Goal: Complete application form: Complete application form

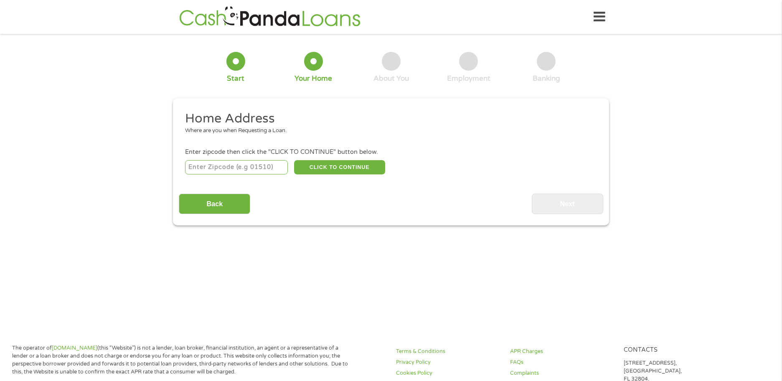
click at [204, 165] on input "number" at bounding box center [236, 167] width 103 height 14
type input "70586"
click at [336, 166] on button "CLICK TO CONTINUE" at bounding box center [339, 167] width 91 height 14
type input "70586"
type input "Ville Platte"
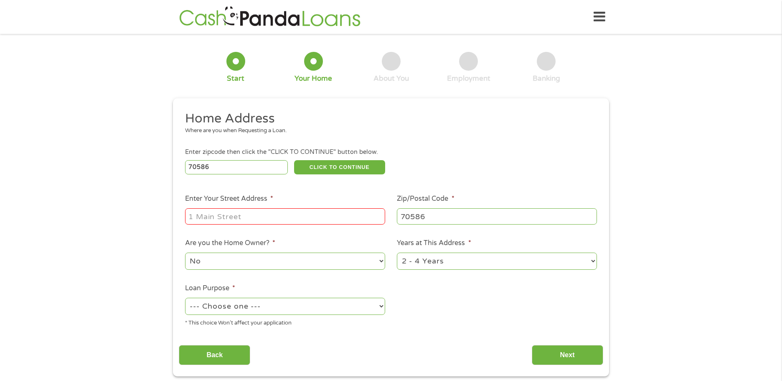
click at [214, 131] on div "Where are you when Requesting a Loan." at bounding box center [388, 131] width 406 height 8
click at [201, 133] on div "Where are you when Requesting a Loan." at bounding box center [388, 131] width 406 height 8
click at [197, 210] on input "Enter Your Street Address *" at bounding box center [285, 216] width 200 height 16
type input "[STREET_ADDRESS]"
click at [380, 262] on select "No Yes" at bounding box center [285, 260] width 200 height 17
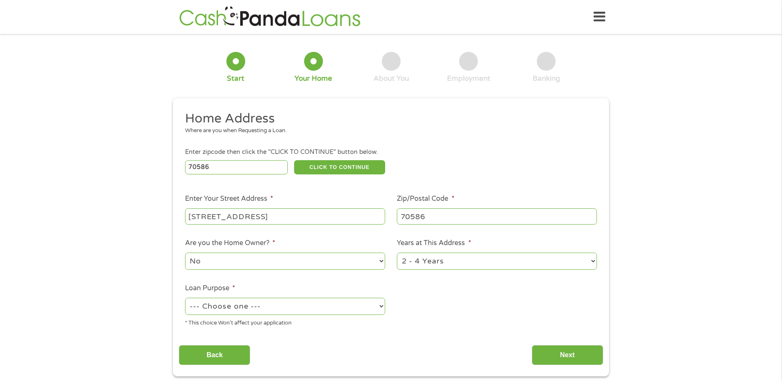
select select "yes"
click at [185, 252] on select "No Yes" at bounding box center [285, 260] width 200 height 17
click at [378, 306] on select "--- Choose one --- Pay Bills Debt Consolidation Home Improvement Major Purchase…" at bounding box center [285, 306] width 200 height 17
select select "paybills"
click at [185, 298] on select "--- Choose one --- Pay Bills Debt Consolidation Home Improvement Major Purchase…" at bounding box center [285, 306] width 200 height 17
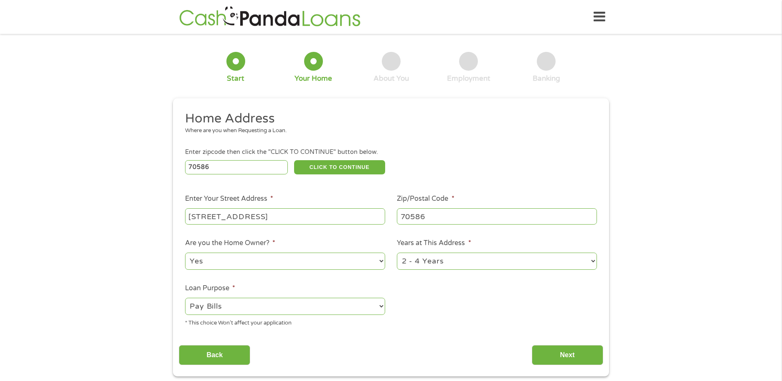
click at [593, 262] on select "1 Year or less 1 - 2 Years 2 - 4 Years Over 4 Years" at bounding box center [497, 260] width 200 height 17
select select "60months"
click at [397, 252] on select "1 Year or less 1 - 2 Years 2 - 4 Years Over 4 Years" at bounding box center [497, 260] width 200 height 17
click at [561, 357] on input "Next" at bounding box center [567, 355] width 71 height 20
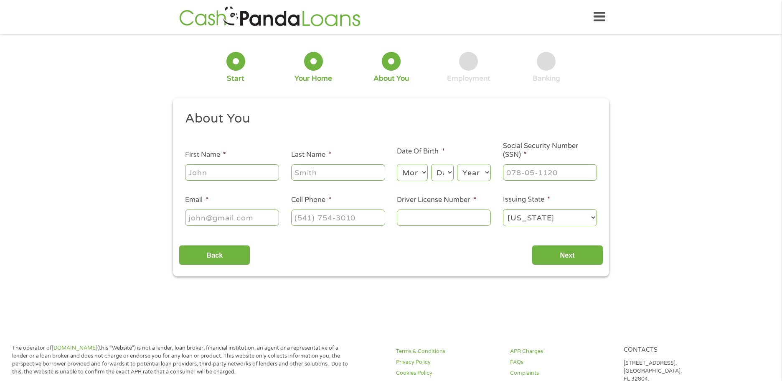
scroll to position [3, 3]
click at [193, 176] on input "First Name *" at bounding box center [232, 172] width 94 height 16
type input "Carlton"
type input "[PERSON_NAME]"
type input "[EMAIL_ADDRESS][DOMAIN_NAME]"
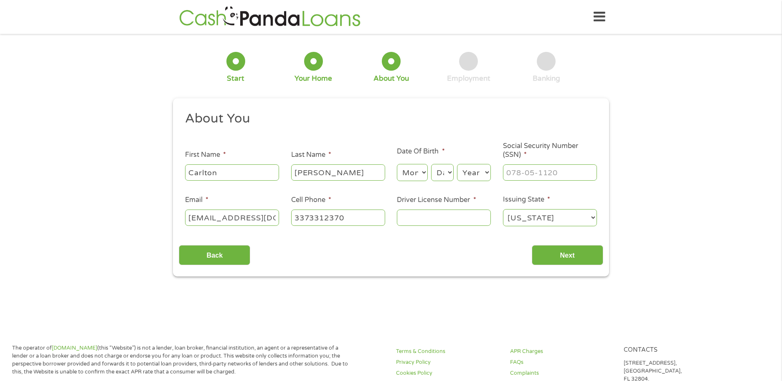
type input "[PHONE_NUMBER]"
click at [422, 173] on select "Month 1 2 3 4 5 6 7 8 9 10 11 12" at bounding box center [412, 172] width 31 height 17
select select "2"
click at [397, 164] on select "Month 1 2 3 4 5 6 7 8 9 10 11 12" at bounding box center [412, 172] width 31 height 17
click at [450, 172] on select "Day 1 2 3 4 5 6 7 8 9 10 11 12 13 14 15 16 17 18 19 20 21 22 23 24 25 26 27 28 …" at bounding box center [442, 172] width 23 height 17
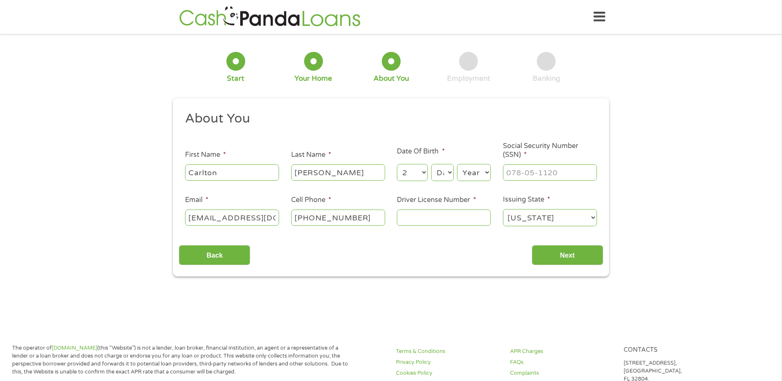
select select "14"
click at [431, 164] on select "Day 1 2 3 4 5 6 7 8 9 10 11 12 13 14 15 16 17 18 19 20 21 22 23 24 25 26 27 28 …" at bounding box center [442, 172] width 23 height 17
click at [481, 175] on select "Year [DATE] 2006 2005 2004 2003 2002 2001 2000 1999 1998 1997 1996 1995 1994 19…" at bounding box center [474, 172] width 34 height 17
select select "1946"
click at [457, 164] on select "Year [DATE] 2006 2005 2004 2003 2002 2001 2000 1999 1998 1997 1996 1995 1994 19…" at bounding box center [474, 172] width 34 height 17
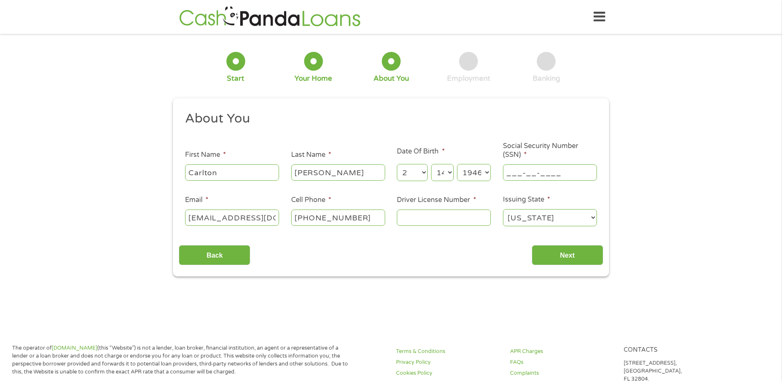
click at [513, 176] on input "___-__-____" at bounding box center [550, 172] width 94 height 16
type input "436-70-8935"
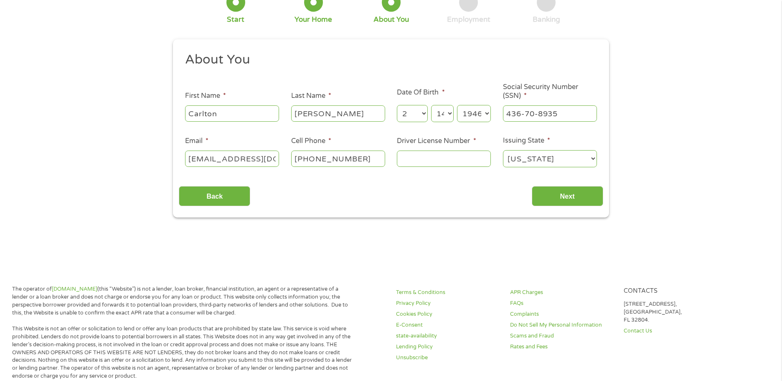
scroll to position [62, 0]
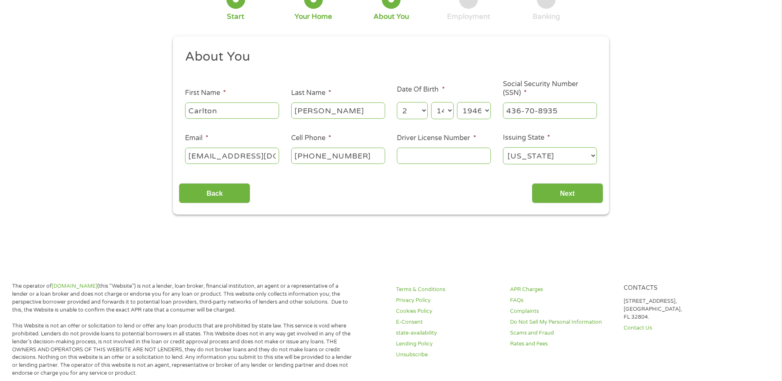
click at [405, 158] on input "Driver License Number *" at bounding box center [444, 156] width 94 height 16
type input "003163810"
click at [566, 192] on input "Next" at bounding box center [567, 193] width 71 height 20
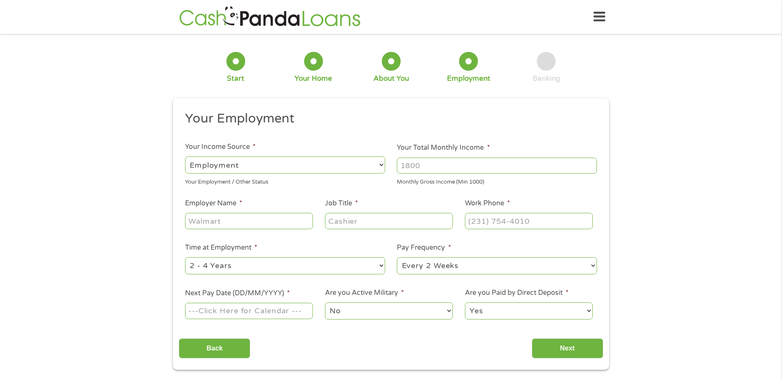
scroll to position [3, 3]
click at [380, 166] on select "--- Choose one --- Employment [DEMOGRAPHIC_DATA] Benefits" at bounding box center [285, 164] width 200 height 17
select select "benefits"
click at [185, 156] on select "--- Choose one --- Employment [DEMOGRAPHIC_DATA] Benefits" at bounding box center [285, 164] width 200 height 17
type input "Other"
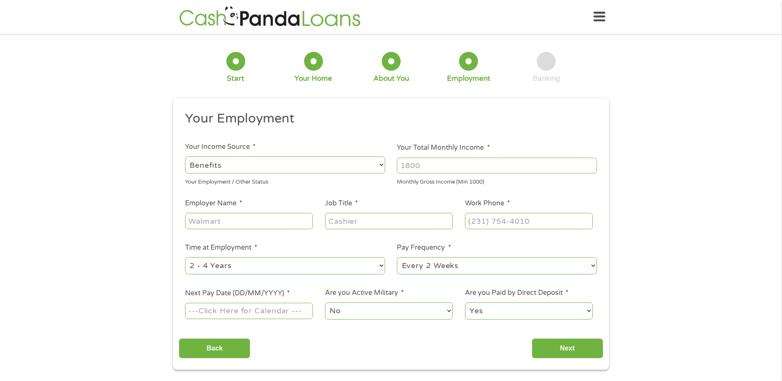
type input "[PHONE_NUMBER]"
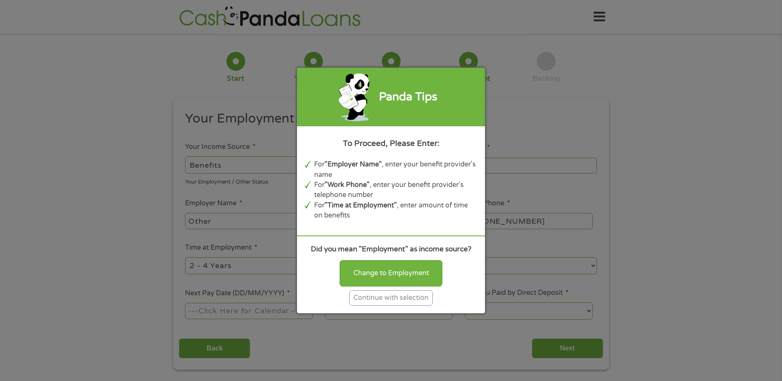
click at [601, 267] on div "Panda Tips To Proceed, Please Enter: For "Employer Name" , enter your benefit p…" at bounding box center [391, 190] width 782 height 381
click at [398, 270] on div "Change to Employment" at bounding box center [391, 273] width 103 height 26
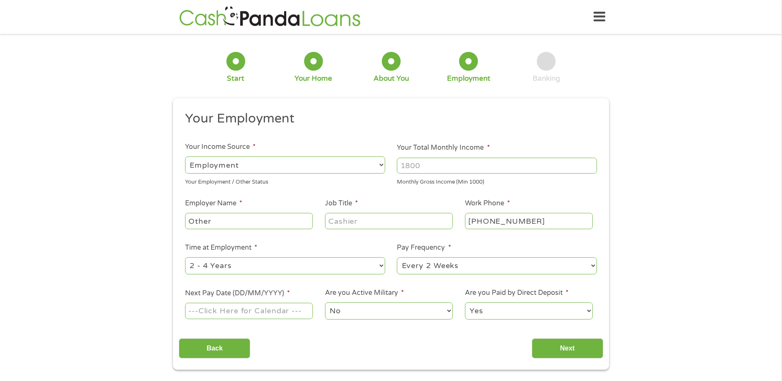
click at [379, 165] on select "--- Choose one --- Employment [DEMOGRAPHIC_DATA] Benefits" at bounding box center [285, 164] width 200 height 17
select select "benefits"
click at [185, 156] on select "--- Choose one --- Employment [DEMOGRAPHIC_DATA] Benefits" at bounding box center [285, 164] width 200 height 17
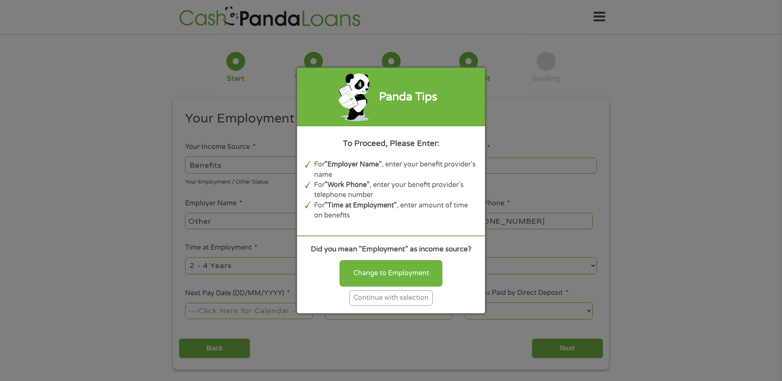
click at [388, 296] on div "Continue with selection" at bounding box center [391, 297] width 84 height 15
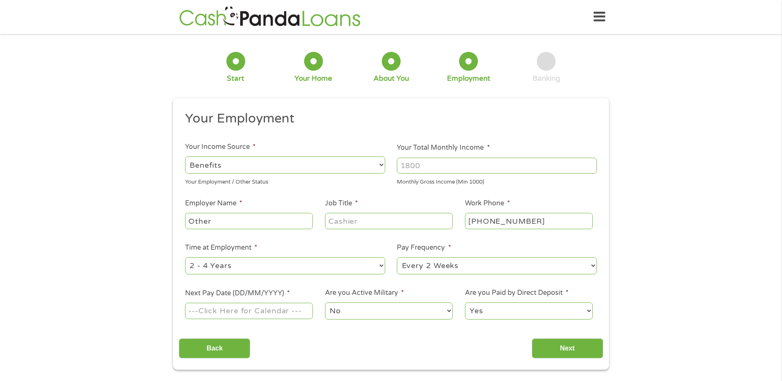
click at [381, 168] on select "--- Choose one --- Employment [DEMOGRAPHIC_DATA] Benefits" at bounding box center [285, 164] width 200 height 17
click at [185, 156] on select "--- Choose one --- Employment [DEMOGRAPHIC_DATA] Benefits" at bounding box center [285, 164] width 200 height 17
click at [430, 166] on input "Your Total Monthly Income *" at bounding box center [497, 166] width 200 height 16
type input "3.300"
click at [590, 166] on input "3.300" at bounding box center [497, 166] width 200 height 16
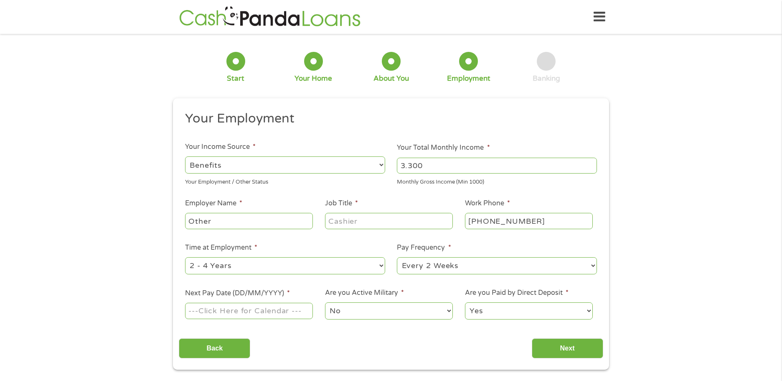
click at [590, 166] on input "3.300" at bounding box center [497, 166] width 200 height 16
click at [222, 221] on input "Other" at bounding box center [249, 221] width 128 height 16
click at [356, 223] on input "Job Title *" at bounding box center [389, 221] width 128 height 16
type input "Retire"
click at [382, 267] on select "--- Choose one --- 1 Year or less 1 - 2 Years 2 - 4 Years Over 4 Years" at bounding box center [285, 265] width 200 height 17
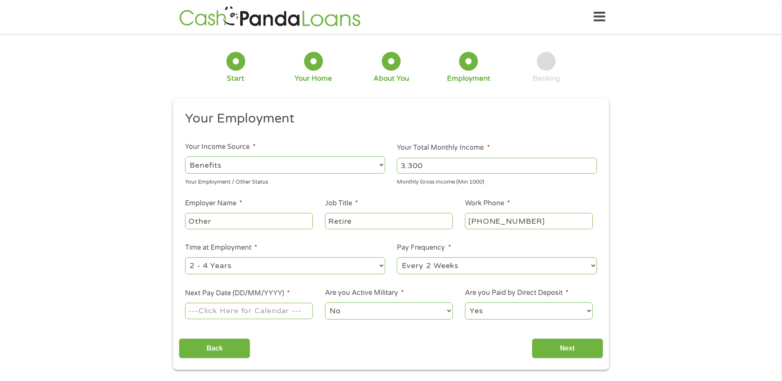
select select "60months"
click at [185, 257] on select "--- Choose one --- 1 Year or less 1 - 2 Years 2 - 4 Years Over 4 Years" at bounding box center [285, 265] width 200 height 17
click at [591, 266] on select "--- Choose one --- Every 2 Weeks Every Week Monthly Semi-Monthly" at bounding box center [497, 265] width 200 height 17
select select "monthly"
click at [397, 257] on select "--- Choose one --- Every 2 Weeks Every Week Monthly Semi-Monthly" at bounding box center [497, 265] width 200 height 17
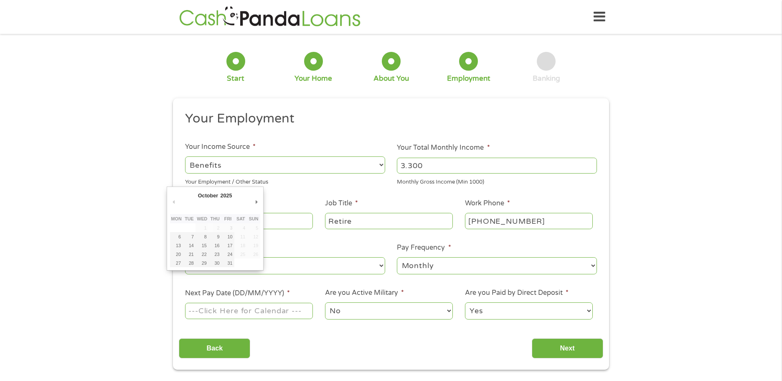
click at [197, 317] on input "Next Pay Date (DD/MM/YYYY) *" at bounding box center [249, 311] width 128 height 16
click at [203, 311] on input "Next Pay Date (DD/MM/YYYY) *" at bounding box center [249, 311] width 128 height 16
click at [176, 202] on button "Previous Month" at bounding box center [174, 201] width 8 height 11
click at [176, 203] on button "Previous Month" at bounding box center [174, 201] width 8 height 11
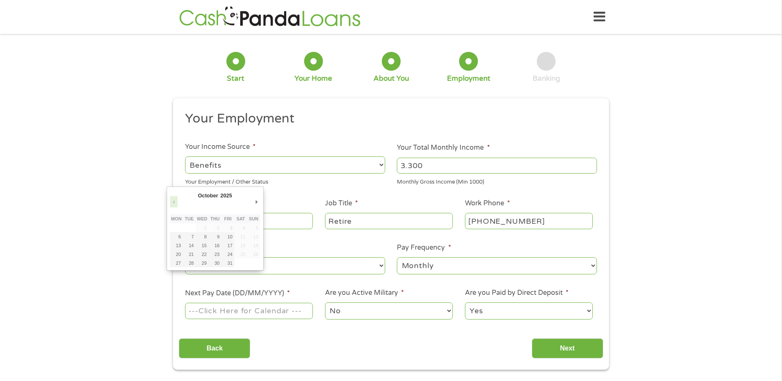
click at [176, 203] on button "Previous Month" at bounding box center [174, 201] width 8 height 11
click at [176, 202] on button "Previous Month" at bounding box center [174, 201] width 8 height 11
click at [175, 201] on button "Previous Month" at bounding box center [174, 201] width 8 height 11
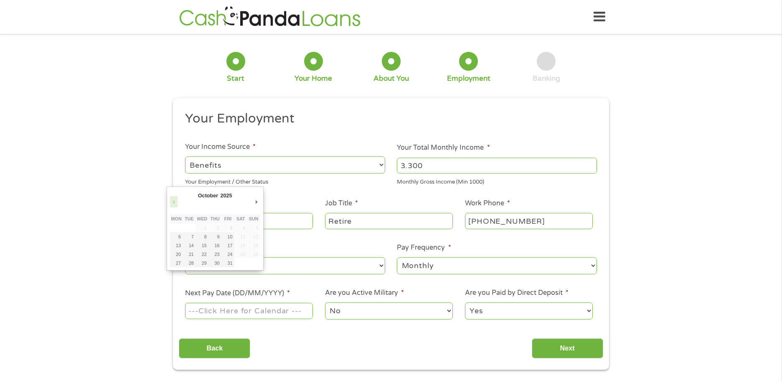
click at [175, 201] on button "Previous Month" at bounding box center [174, 201] width 8 height 11
click at [256, 201] on button "Next Month" at bounding box center [257, 201] width 8 height 11
click at [256, 202] on button "Next Month" at bounding box center [257, 201] width 8 height 11
click at [255, 203] on button "Next Month" at bounding box center [257, 201] width 8 height 11
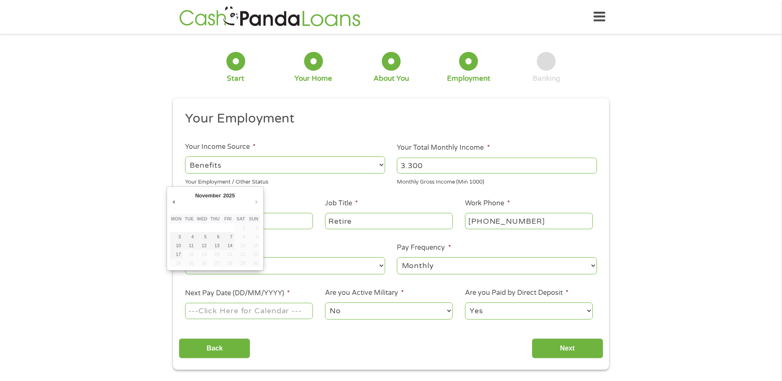
drag, startPoint x: 255, startPoint y: 203, endPoint x: 242, endPoint y: 203, distance: 12.6
click at [248, 203] on div "November January February March April May June July August September October No…" at bounding box center [215, 197] width 90 height 14
click at [173, 201] on button "Previous Month" at bounding box center [174, 201] width 8 height 11
click at [173, 204] on button "Previous Month" at bounding box center [174, 201] width 8 height 11
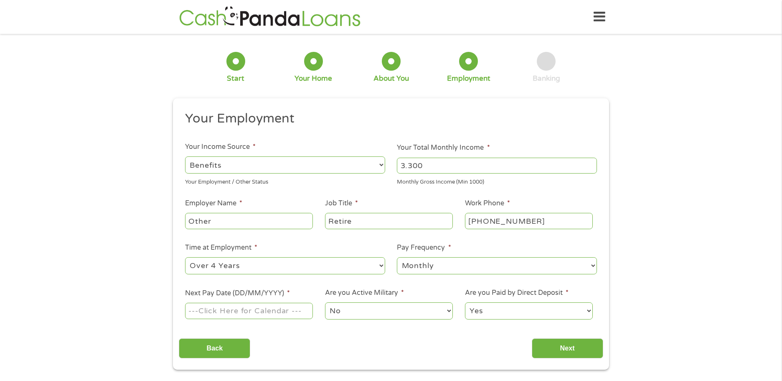
click at [242, 293] on label "Next Pay Date (DD/MM/YYYY) *" at bounding box center [237, 293] width 105 height 9
click at [242, 303] on input "Next Pay Date (DD/MM/YYYY) *" at bounding box center [249, 311] width 128 height 16
click at [242, 293] on label "Next Pay Date (DD/MM/YYYY) *" at bounding box center [237, 293] width 105 height 9
click at [242, 303] on input "Next Pay Date (DD/MM/YYYY) *" at bounding box center [249, 311] width 128 height 16
click at [242, 293] on label "Next Pay Date (DD/MM/YYYY) *" at bounding box center [237, 293] width 105 height 9
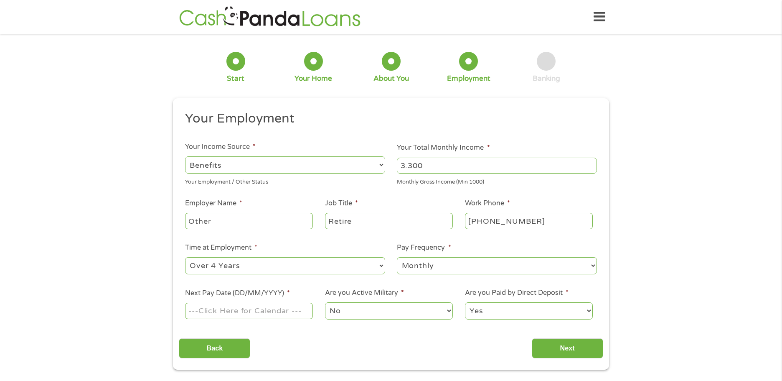
click at [242, 303] on input "Next Pay Date (DD/MM/YYYY) *" at bounding box center [249, 311] width 128 height 16
click at [242, 293] on label "Next Pay Date (DD/MM/YYYY) *" at bounding box center [237, 293] width 105 height 9
click at [242, 303] on input "Next Pay Date (DD/MM/YYYY) *" at bounding box center [249, 311] width 128 height 16
click at [199, 313] on input "Next Pay Date (DD/MM/YYYY) *" at bounding box center [249, 311] width 128 height 16
click at [296, 315] on input "Next Pay Date (DD/MM/YYYY) *" at bounding box center [249, 311] width 128 height 16
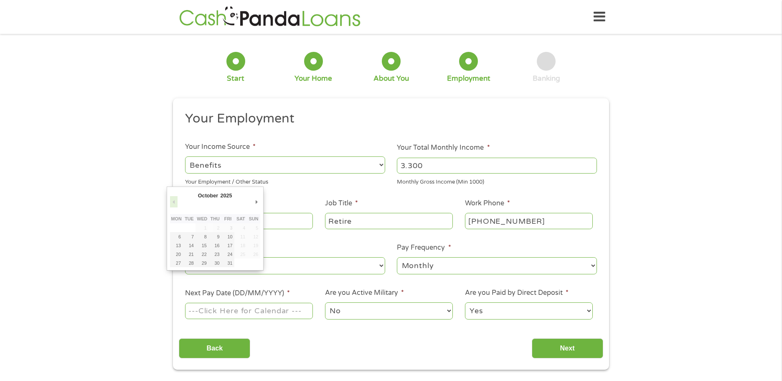
click at [174, 204] on button "Previous Month" at bounding box center [174, 201] width 8 height 11
click at [256, 200] on button "Next Month" at bounding box center [257, 201] width 8 height 11
click at [255, 201] on button "Next Month" at bounding box center [257, 201] width 8 height 11
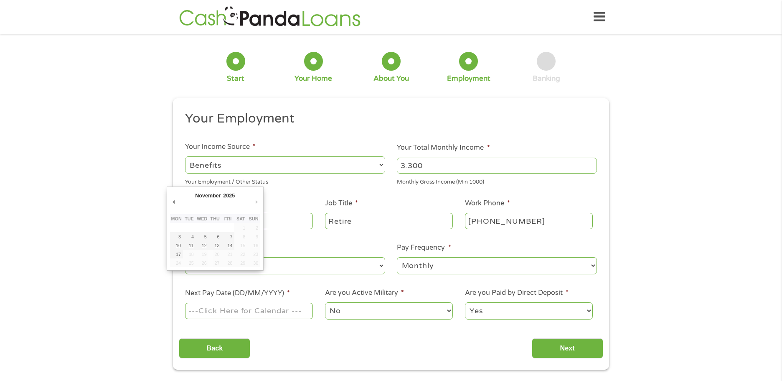
drag, startPoint x: 257, startPoint y: 203, endPoint x: 249, endPoint y: 206, distance: 7.5
click at [250, 206] on div "November January February March April May June July August September October No…" at bounding box center [215, 228] width 90 height 77
click at [206, 254] on td "19" at bounding box center [202, 253] width 13 height 9
click at [218, 254] on td "20" at bounding box center [215, 253] width 13 height 9
click at [215, 254] on td "20" at bounding box center [215, 253] width 13 height 9
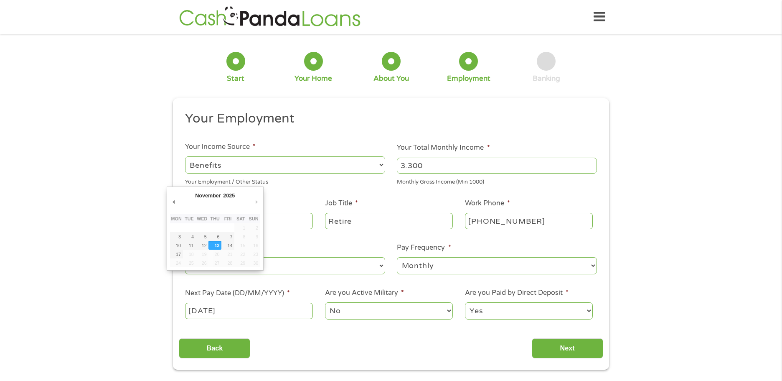
click at [197, 312] on input "[DATE]" at bounding box center [249, 311] width 128 height 16
click at [241, 314] on input "[DATE]" at bounding box center [249, 311] width 128 height 16
click at [201, 306] on input "[DATE]" at bounding box center [249, 311] width 128 height 16
click at [211, 310] on input "[DATE]" at bounding box center [249, 311] width 128 height 16
click at [212, 310] on input "[DATE]" at bounding box center [249, 311] width 128 height 16
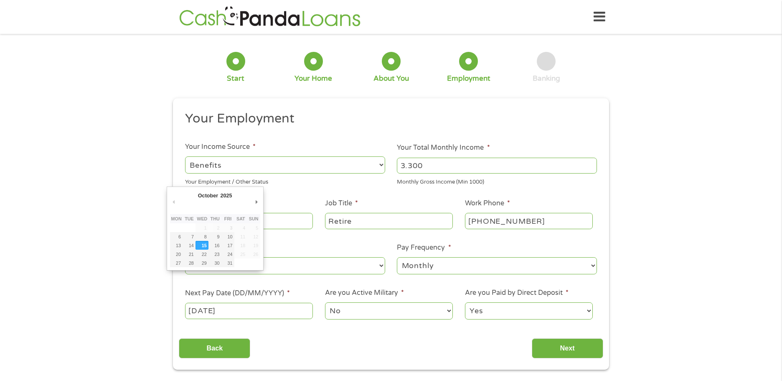
click at [198, 310] on input "[DATE]" at bounding box center [249, 311] width 128 height 16
click at [197, 310] on input "[DATE]" at bounding box center [249, 311] width 128 height 16
click at [212, 310] on input "[DATE]" at bounding box center [249, 311] width 128 height 16
click at [210, 311] on input "[DATE]" at bounding box center [249, 311] width 128 height 16
drag, startPoint x: 236, startPoint y: 310, endPoint x: 230, endPoint y: 310, distance: 6.3
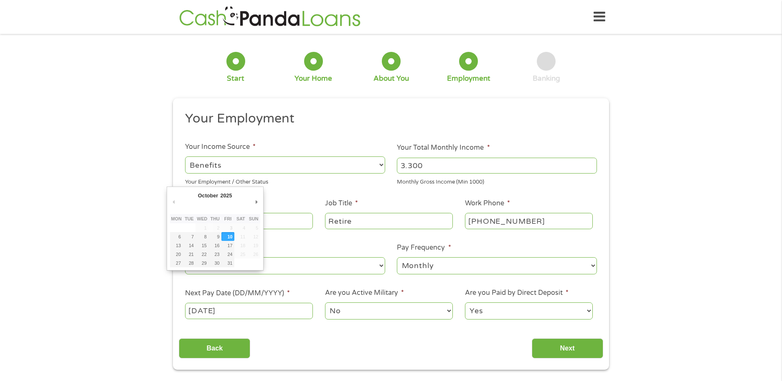
click at [230, 310] on input "[DATE]" at bounding box center [249, 311] width 128 height 16
click at [242, 313] on input "[DATE]" at bounding box center [249, 311] width 128 height 16
drag, startPoint x: 210, startPoint y: 310, endPoint x: 204, endPoint y: 309, distance: 5.9
click at [204, 309] on input "[DATE]" at bounding box center [249, 311] width 128 height 16
click at [199, 311] on input "[DATE]" at bounding box center [249, 311] width 128 height 16
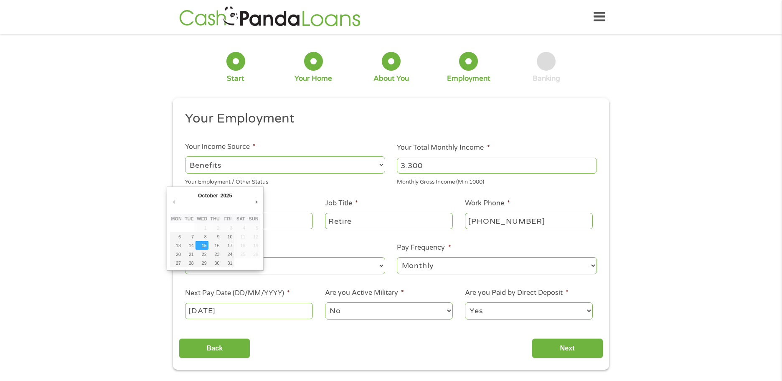
click at [211, 195] on select "January February March April May June July August September October November De…" at bounding box center [224, 197] width 54 height 10
click at [197, 192] on select "January February March April May June July August September October November De…" at bounding box center [224, 197] width 54 height 10
drag, startPoint x: 237, startPoint y: 310, endPoint x: 164, endPoint y: 298, distance: 74.5
click at [164, 298] on div "1 Start 2 Your Home 3 About You 4 Employment 5 Banking 6 This field is hidden w…" at bounding box center [391, 205] width 782 height 330
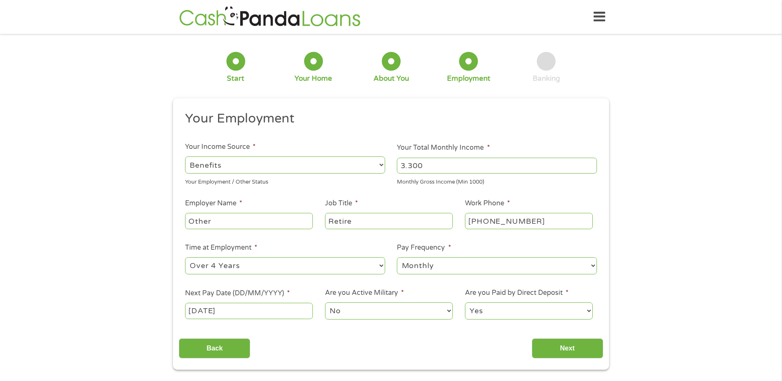
click at [196, 310] on input "[DATE]" at bounding box center [249, 311] width 128 height 16
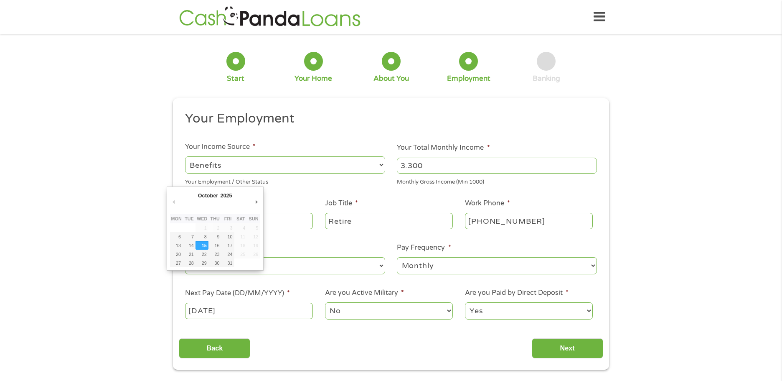
click at [211, 194] on select "January February March April May June July August September October November De…" at bounding box center [224, 197] width 54 height 10
click at [272, 272] on select "--- Choose one --- 1 Year or less 1 - 2 Years 2 - 4 Years Over 4 Years" at bounding box center [285, 265] width 200 height 17
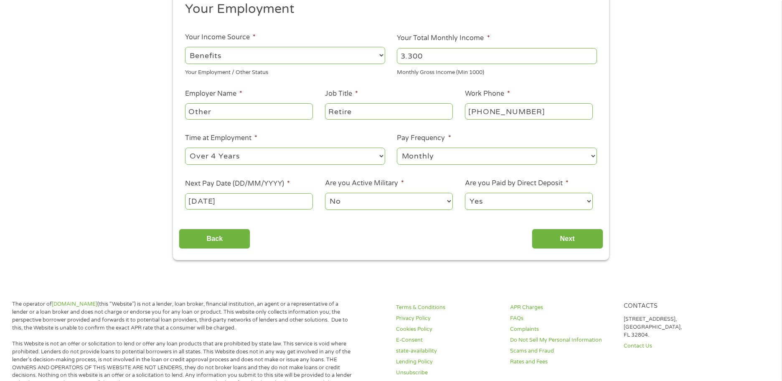
scroll to position [117, 0]
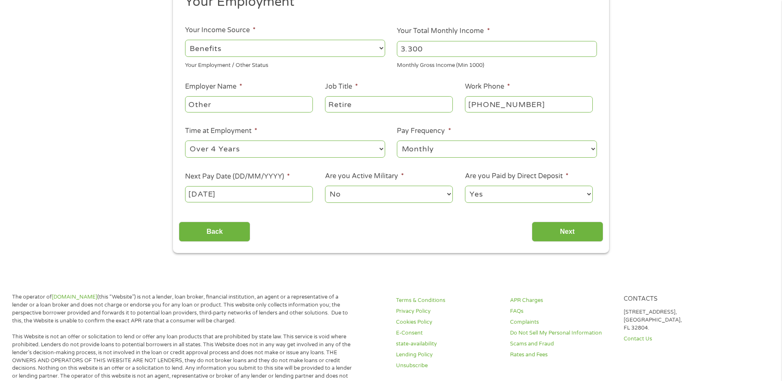
click at [249, 175] on label "Next Pay Date (DD/MM/YYYY) *" at bounding box center [237, 176] width 105 height 9
click at [249, 186] on input "[DATE]" at bounding box center [249, 194] width 128 height 16
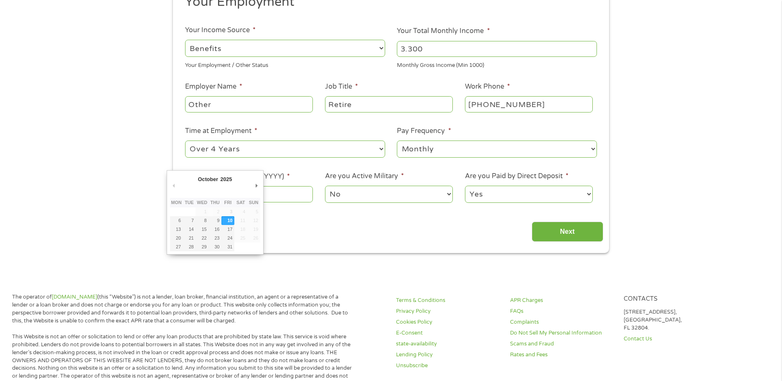
click at [212, 195] on body "Home Get Loan Offer How it works FAQs Blog Cash Loans Quick Loans Online Loans …" at bounding box center [391, 338] width 782 height 911
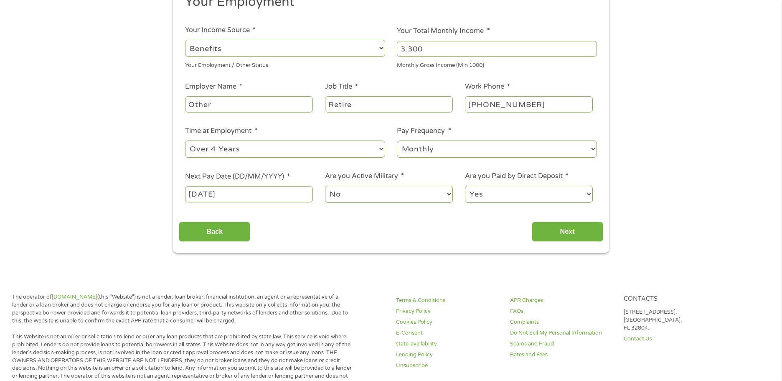
click at [241, 178] on label "Next Pay Date (DD/MM/YYYY) *" at bounding box center [237, 176] width 105 height 9
click at [241, 186] on input "[DATE]" at bounding box center [249, 194] width 128 height 16
click at [202, 176] on label "Next Pay Date (DD/MM/YYYY) *" at bounding box center [237, 176] width 105 height 9
click at [202, 186] on input "[DATE]" at bounding box center [249, 194] width 128 height 16
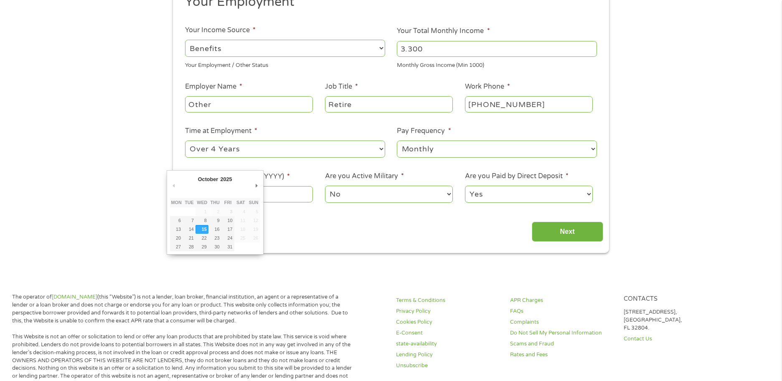
click at [200, 196] on body "Home Get Loan Offer How it works FAQs Blog Cash Loans Quick Loans Online Loans …" at bounding box center [391, 338] width 782 height 911
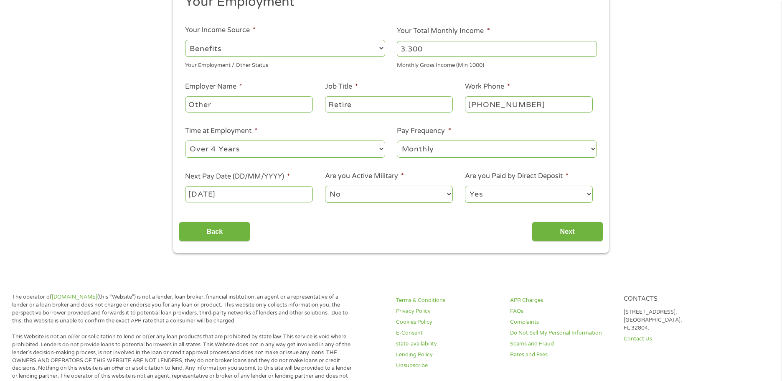
click at [200, 196] on input "[DATE]" at bounding box center [249, 194] width 128 height 16
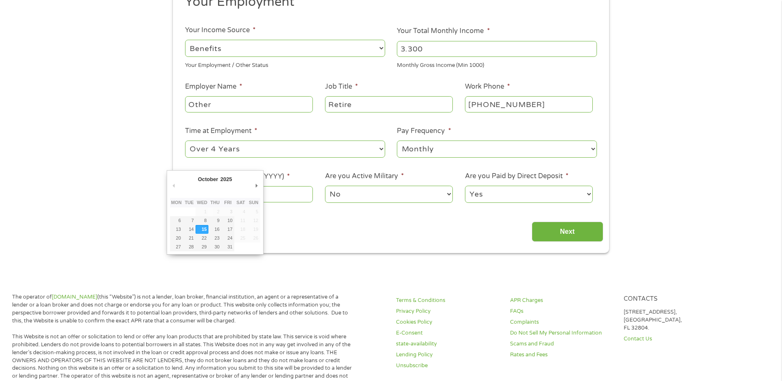
click at [211, 192] on body "Home Get Loan Offer How it works FAQs Blog Cash Loans Quick Loans Online Loans …" at bounding box center [391, 338] width 782 height 911
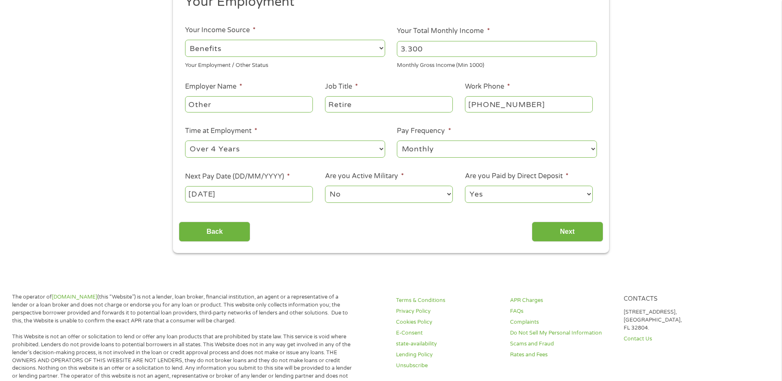
click at [211, 192] on input "[DATE]" at bounding box center [249, 194] width 128 height 16
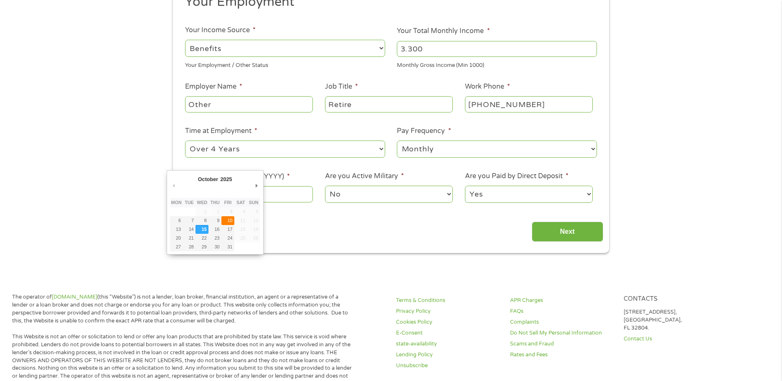
type input "[DATE]"
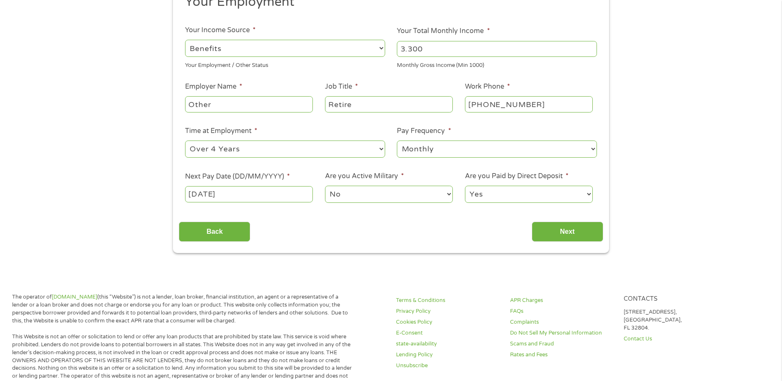
click at [267, 178] on label "Next Pay Date (DD/MM/YYYY) *" at bounding box center [237, 176] width 105 height 9
click at [267, 186] on input "[DATE]" at bounding box center [249, 194] width 128 height 16
click at [267, 178] on label "Next Pay Date (DD/MM/YYYY) *" at bounding box center [237, 176] width 105 height 9
click at [267, 186] on input "[DATE]" at bounding box center [249, 194] width 128 height 16
click at [267, 178] on label "Next Pay Date (DD/MM/YYYY) *" at bounding box center [237, 176] width 105 height 9
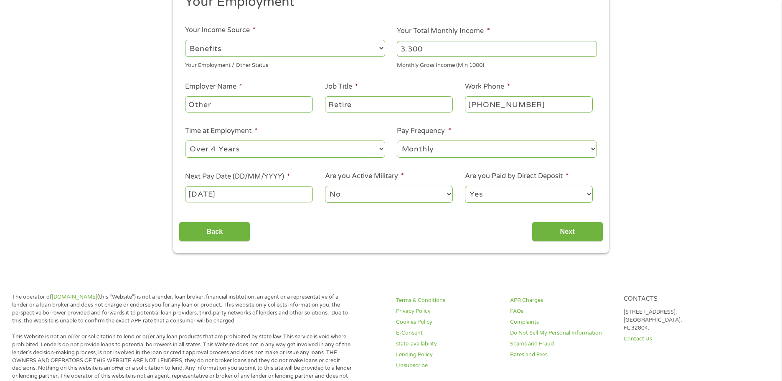
click at [267, 186] on input "[DATE]" at bounding box center [249, 194] width 128 height 16
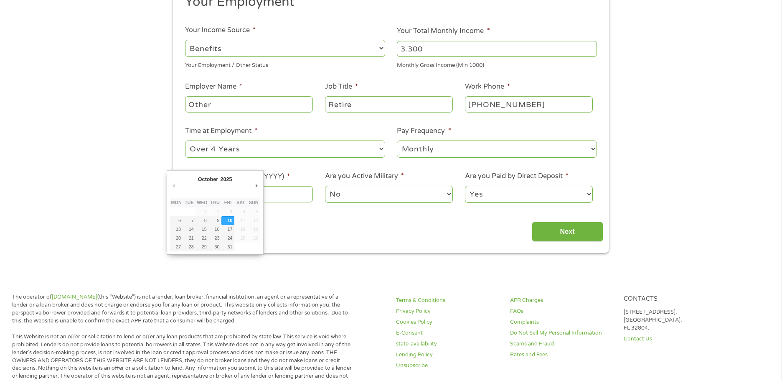
click at [289, 233] on div "Back Next" at bounding box center [391, 228] width 424 height 26
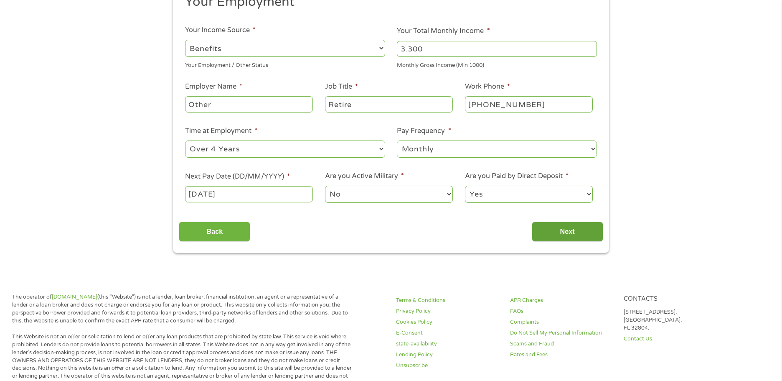
click at [568, 232] on input "Next" at bounding box center [567, 231] width 71 height 20
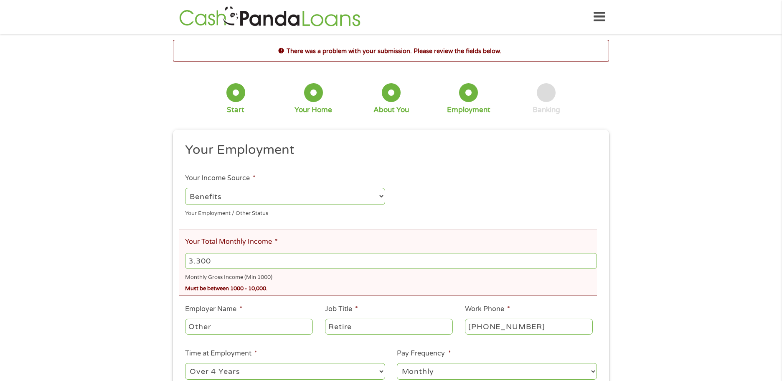
scroll to position [3, 3]
click at [218, 260] on input "3.300" at bounding box center [391, 261] width 412 height 16
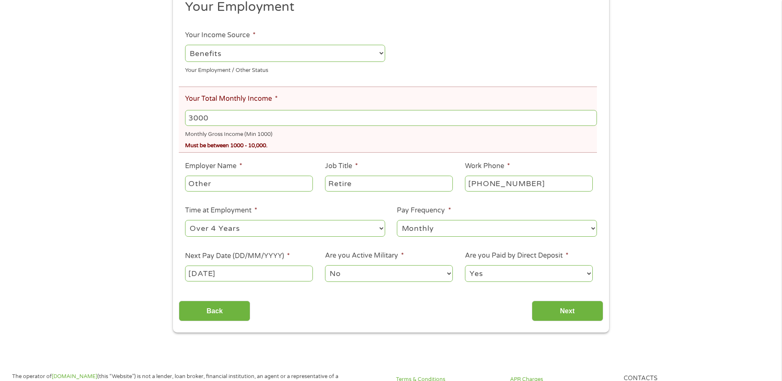
scroll to position [144, 0]
type input "3000"
click at [559, 303] on input "Next" at bounding box center [567, 309] width 71 height 20
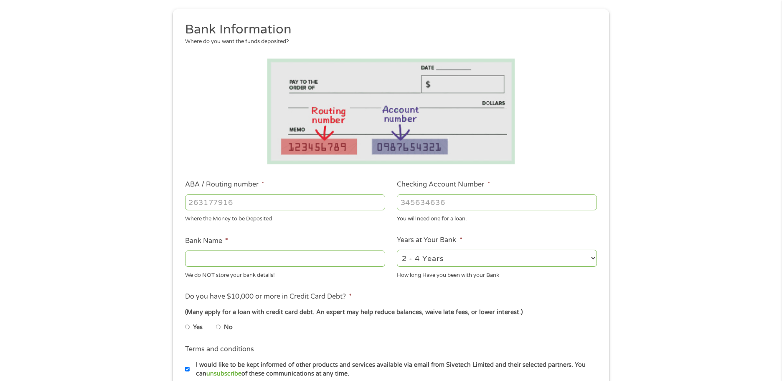
scroll to position [80, 0]
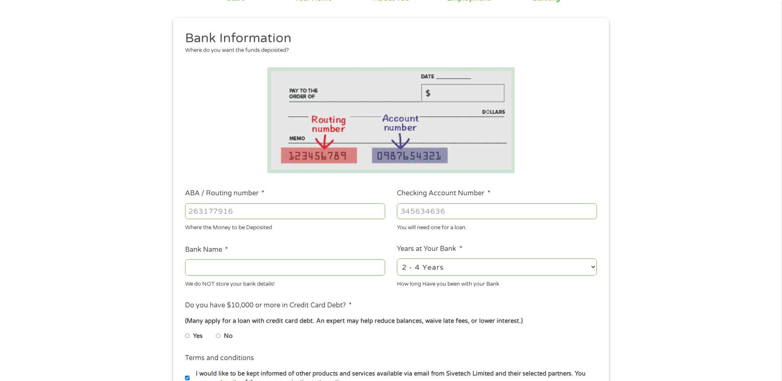
click at [190, 211] on input "ABA / Routing number *" at bounding box center [285, 211] width 200 height 16
type input "065405459"
click at [402, 213] on input "Checking Account Number *" at bounding box center [497, 211] width 200 height 16
type input "INVESTAR BANK"
type input "4680019348"
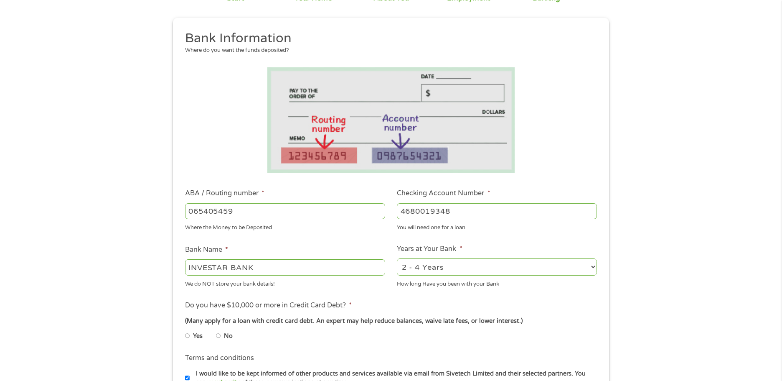
click at [591, 265] on select "2 - 4 Years 6 - 12 Months 1 - 2 Years Over 4 Years" at bounding box center [497, 266] width 200 height 17
select select "60months"
click at [397, 258] on select "2 - 4 Years 6 - 12 Months 1 - 2 Years Over 4 Years" at bounding box center [497, 266] width 200 height 17
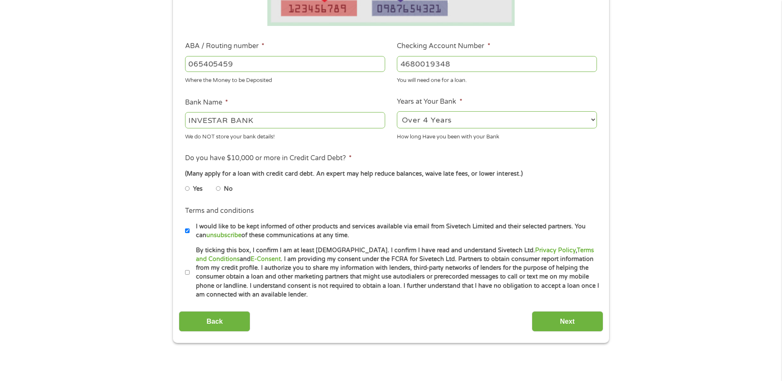
scroll to position [232, 0]
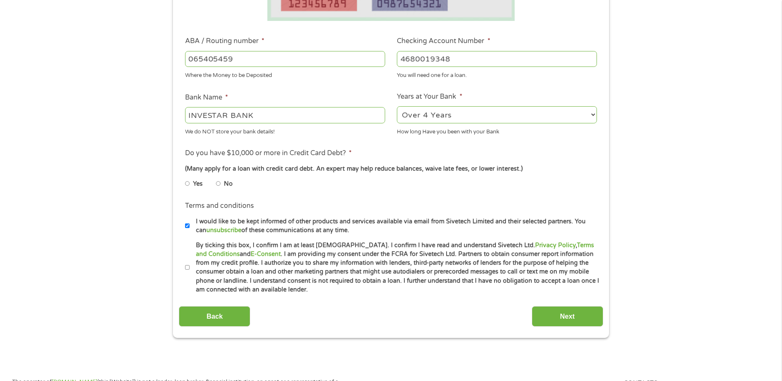
click at [220, 185] on li "No" at bounding box center [231, 184] width 30 height 16
click at [219, 183] on input "No" at bounding box center [218, 183] width 5 height 13
radio input "true"
click at [185, 267] on input "By ticking this box, I confirm I am at least [DEMOGRAPHIC_DATA]. I confirm I ha…" at bounding box center [187, 267] width 5 height 13
checkbox input "true"
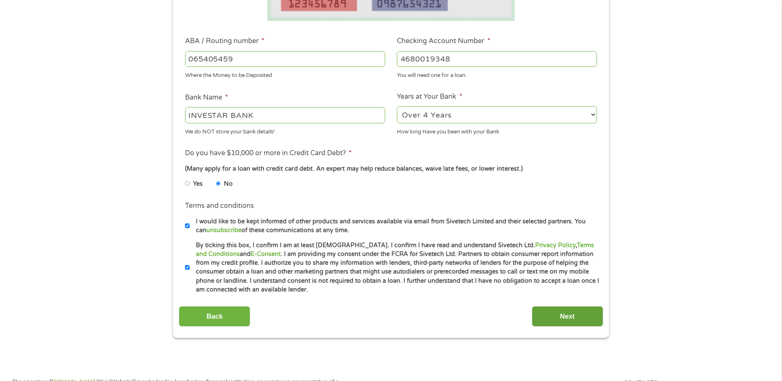
click at [559, 315] on input "Next" at bounding box center [567, 316] width 71 height 20
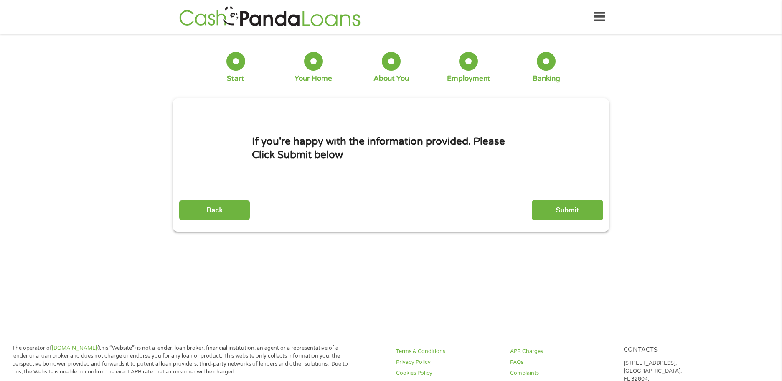
scroll to position [3, 3]
click at [569, 210] on input "Submit" at bounding box center [567, 210] width 71 height 20
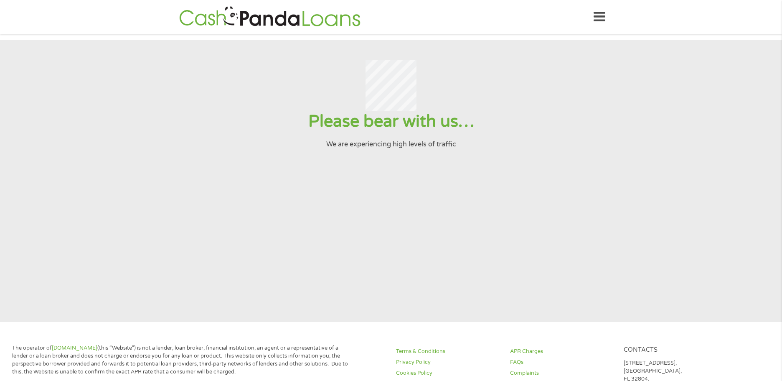
scroll to position [0, 0]
